Goal: Information Seeking & Learning: Compare options

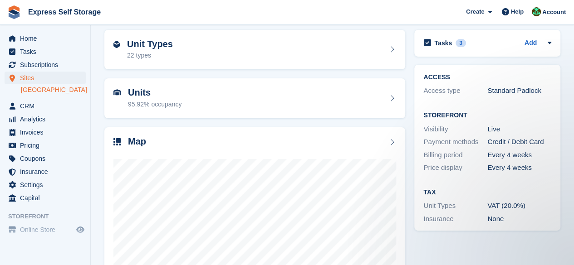
scroll to position [45, 0]
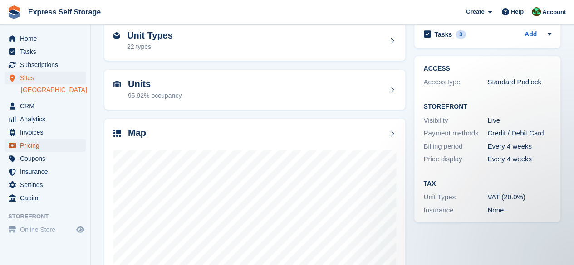
click at [37, 145] on span "Pricing" at bounding box center [47, 145] width 54 height 13
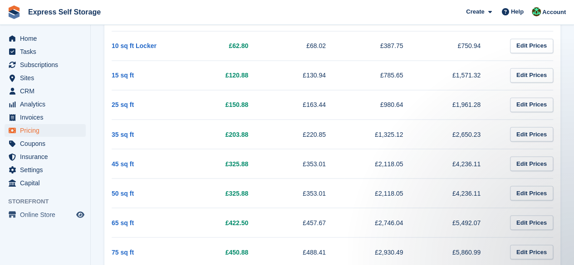
scroll to position [722, 0]
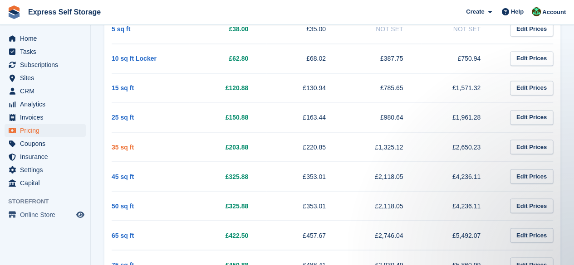
click at [121, 143] on link "35 sq ft" at bounding box center [123, 146] width 22 height 7
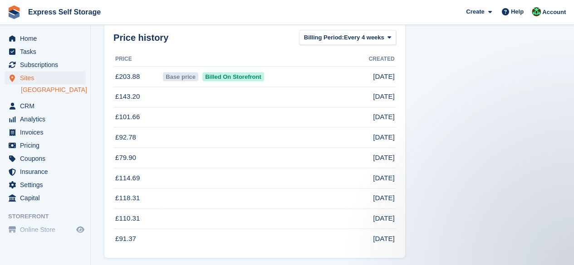
scroll to position [599, 0]
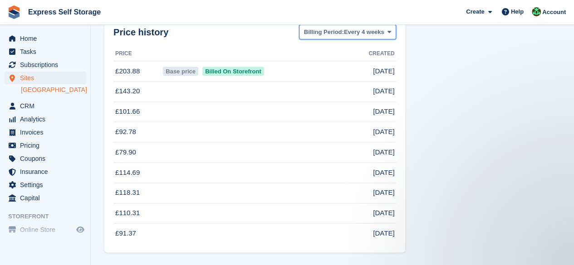
click at [360, 39] on button "Billing Period: Every 4 weeks" at bounding box center [347, 31] width 97 height 15
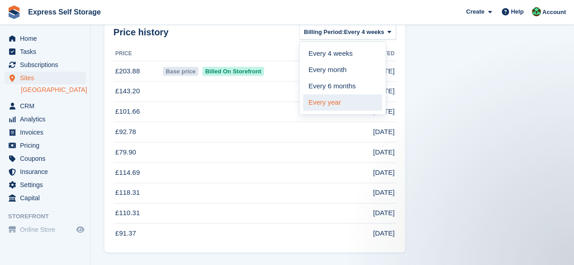
click at [335, 106] on link "Every year" at bounding box center [342, 102] width 79 height 16
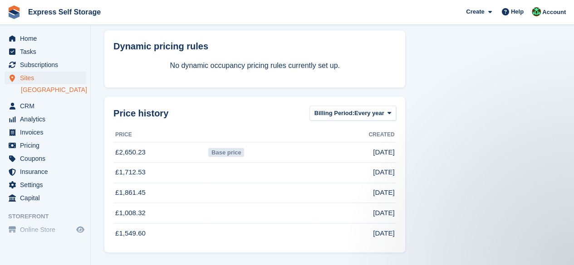
drag, startPoint x: 151, startPoint y: 175, endPoint x: 120, endPoint y: 175, distance: 30.8
click at [120, 175] on td "£1,712.53" at bounding box center [159, 172] width 93 height 20
copy td "1,712.53"
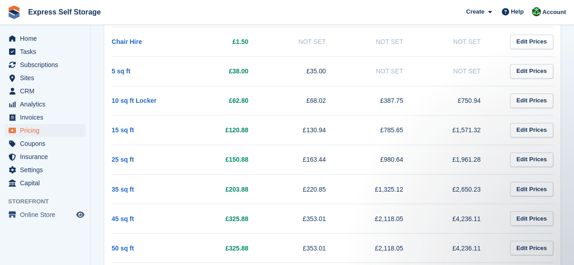
drag, startPoint x: 482, startPoint y: 190, endPoint x: 456, endPoint y: 190, distance: 26.8
click at [456, 190] on td "£2,650.23" at bounding box center [460, 188] width 78 height 29
copy td "2,650.23"
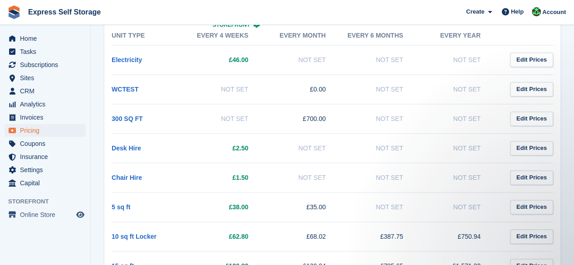
scroll to position [317, 0]
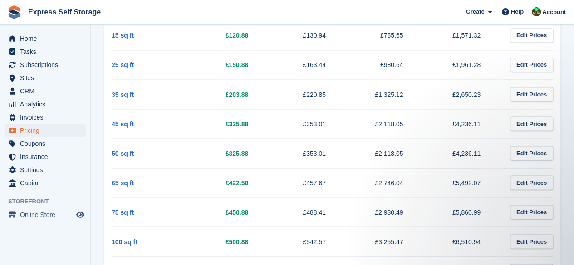
scroll to position [816, 0]
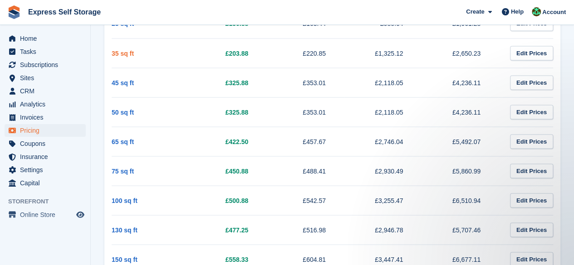
click at [126, 52] on link "35 sq ft" at bounding box center [123, 52] width 22 height 7
